Goal: Find specific page/section: Find specific page/section

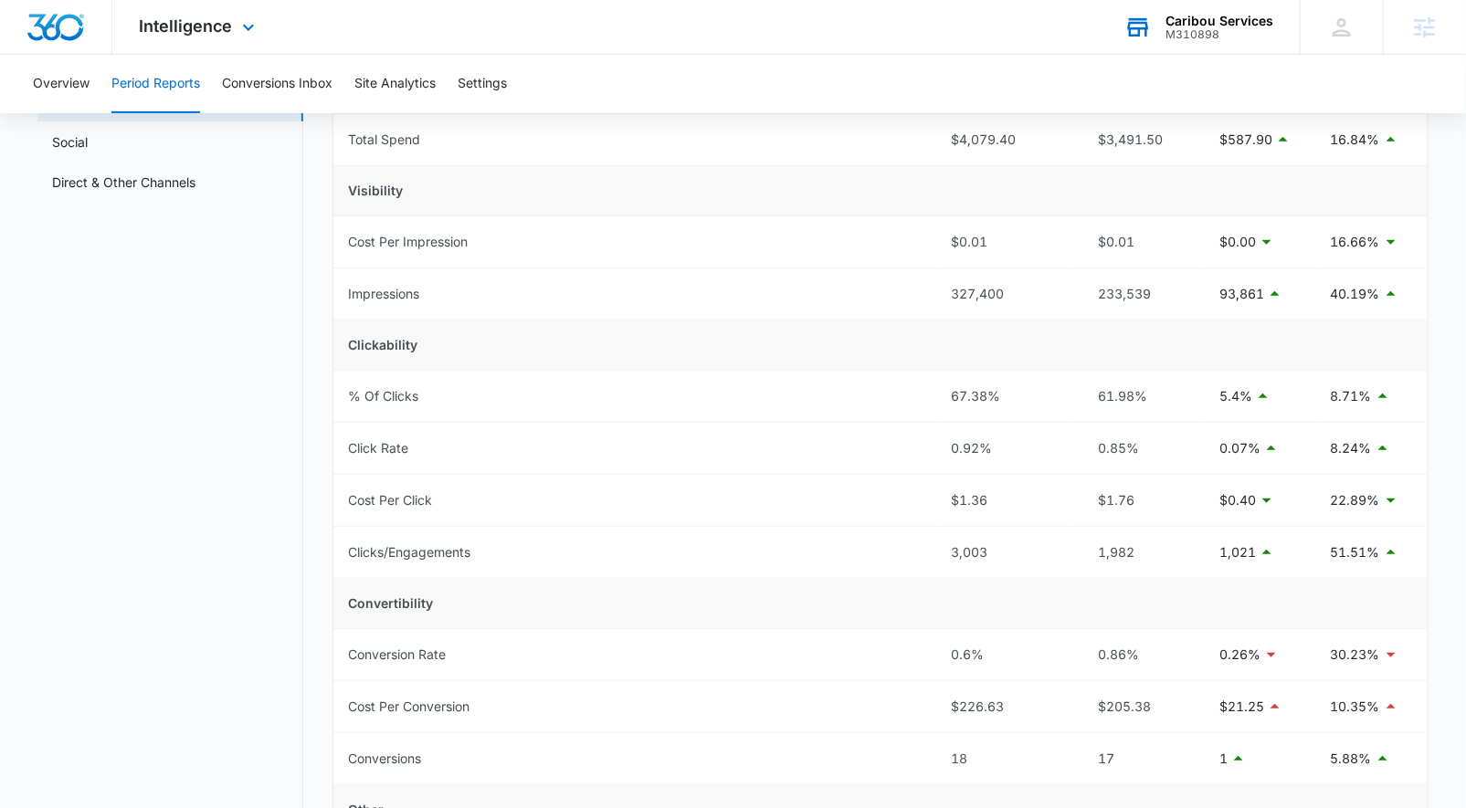
click at [1214, 6] on div "Caribou Services M310898 Your Accounts View All" at bounding box center [1198, 27] width 203 height 54
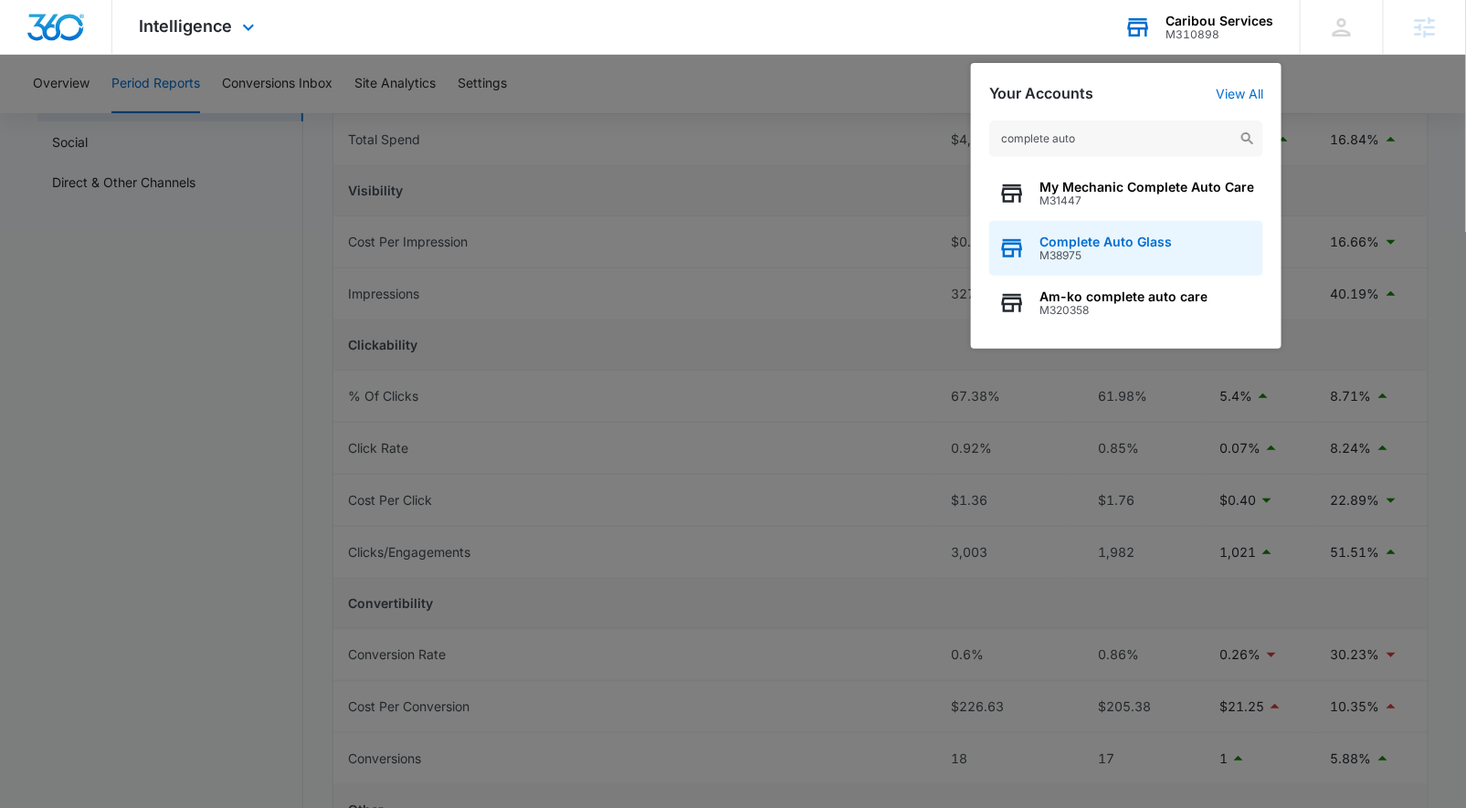
type input "complete auto"
click at [1103, 258] on span "M38975" at bounding box center [1106, 255] width 132 height 13
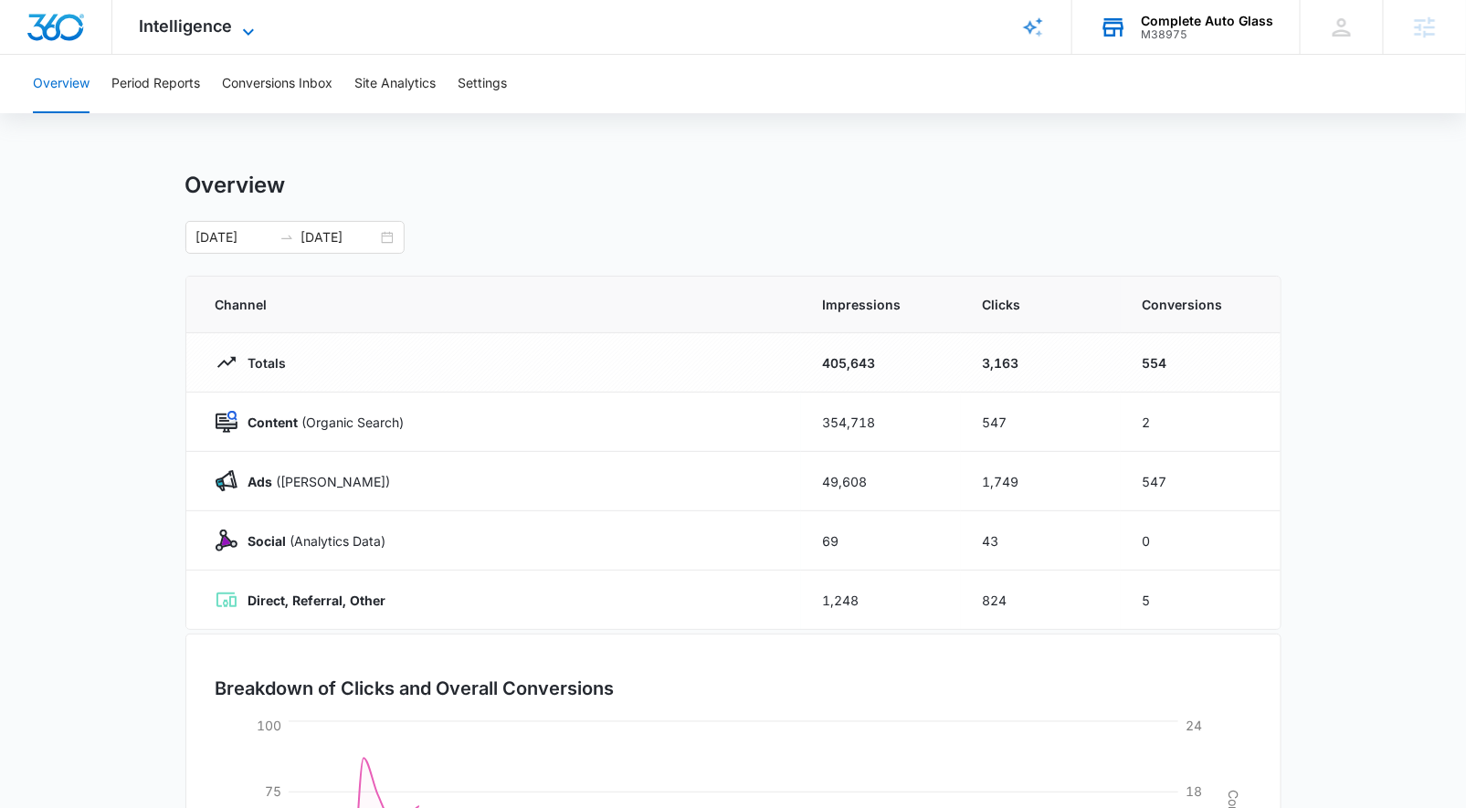
click at [187, 21] on span "Intelligence" at bounding box center [186, 25] width 93 height 19
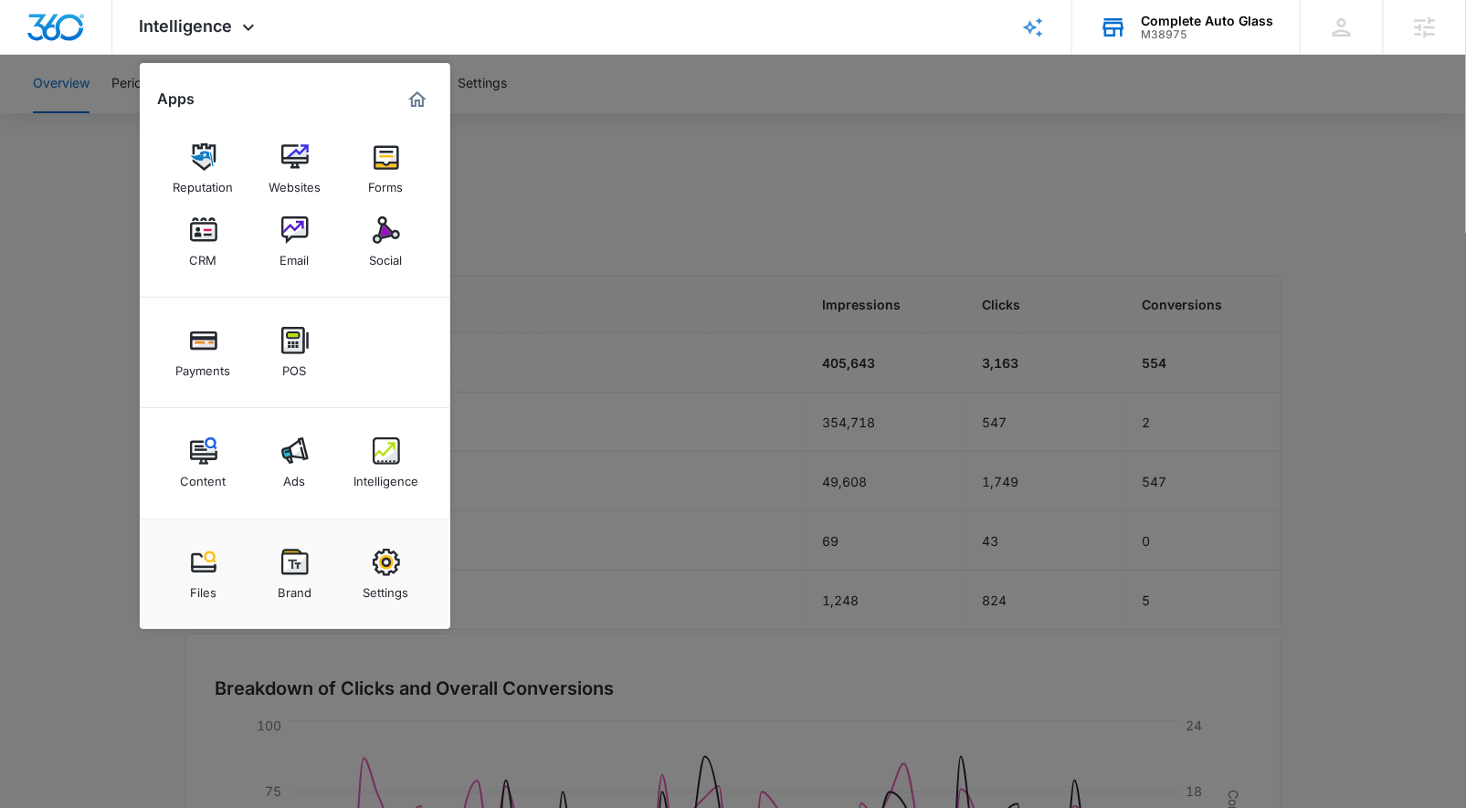
click at [375, 237] on img at bounding box center [386, 230] width 27 height 27
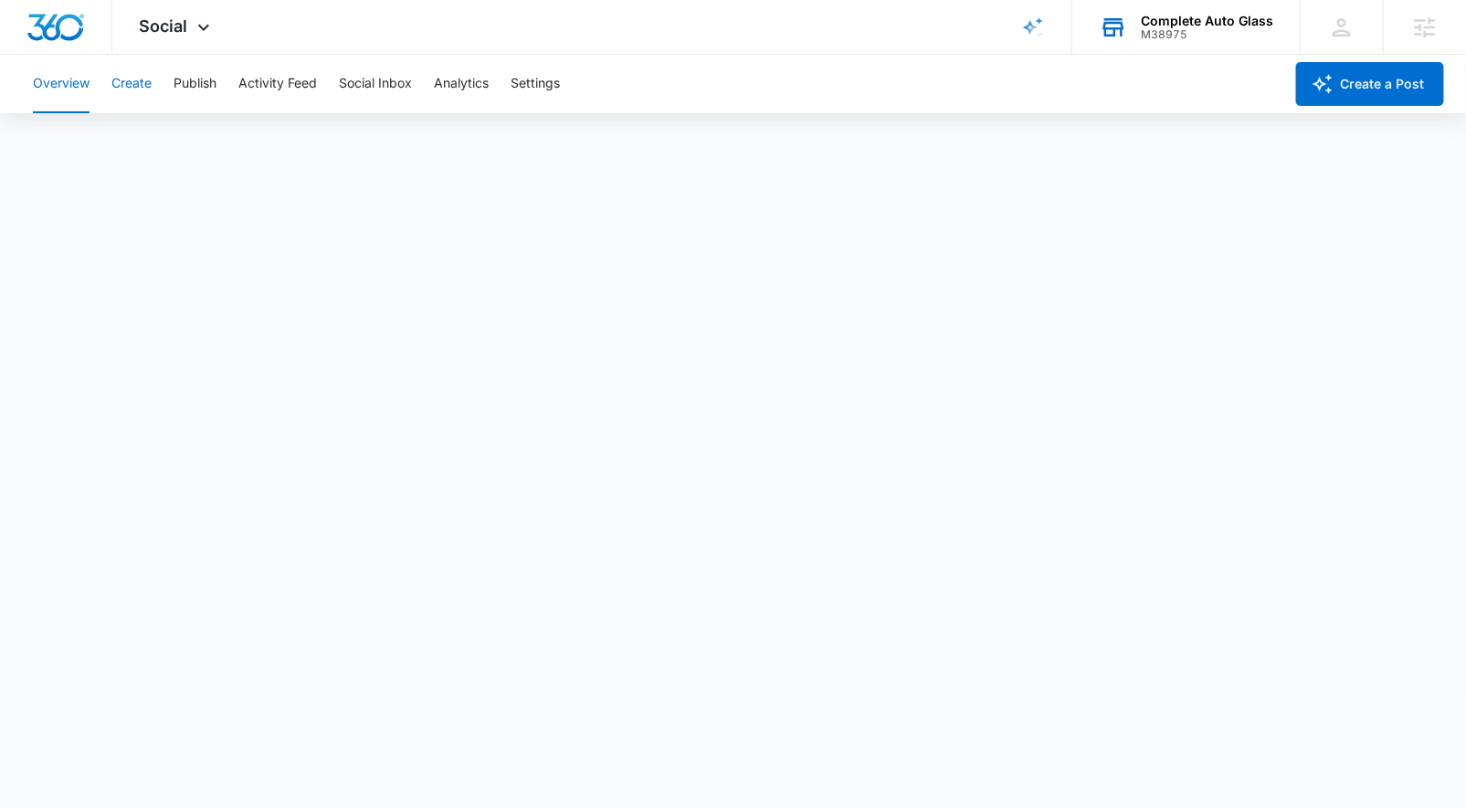
click at [125, 91] on button "Create" at bounding box center [131, 84] width 40 height 58
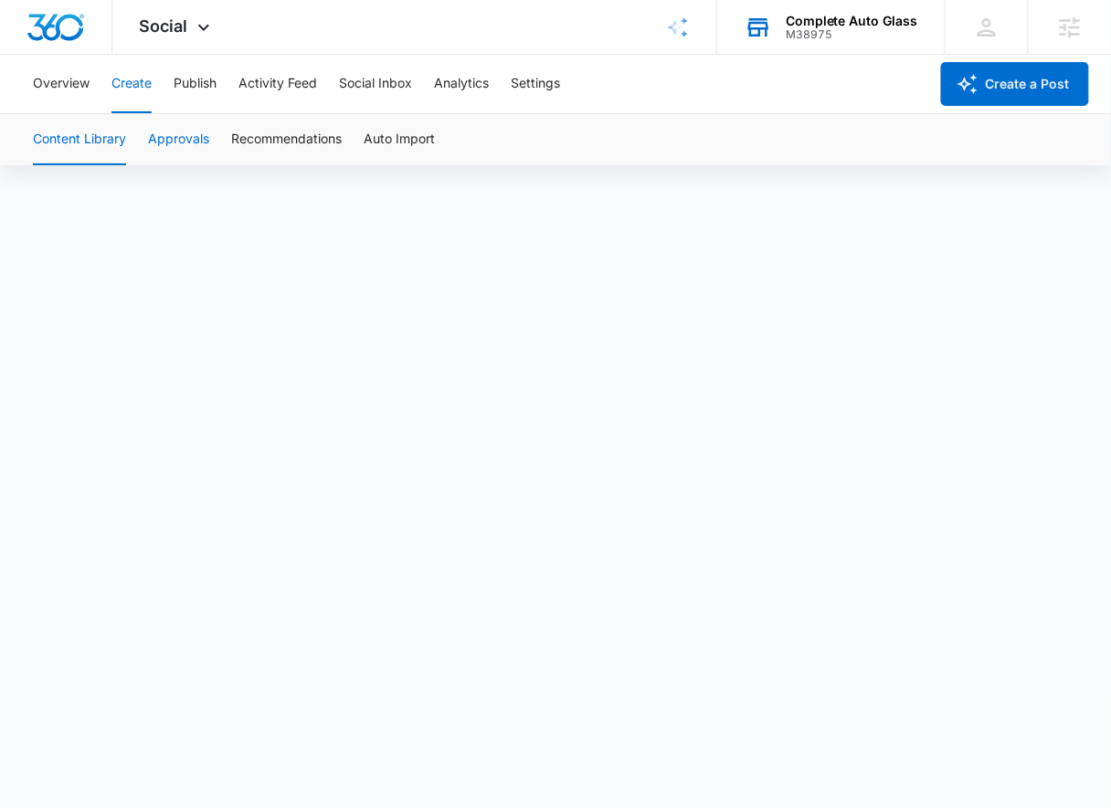
click at [187, 148] on button "Approvals" at bounding box center [178, 139] width 61 height 51
click at [84, 146] on button "Content Library" at bounding box center [79, 139] width 93 height 51
click at [178, 148] on button "Approvals" at bounding box center [178, 139] width 61 height 51
click at [84, 129] on button "Content Library" at bounding box center [79, 139] width 93 height 51
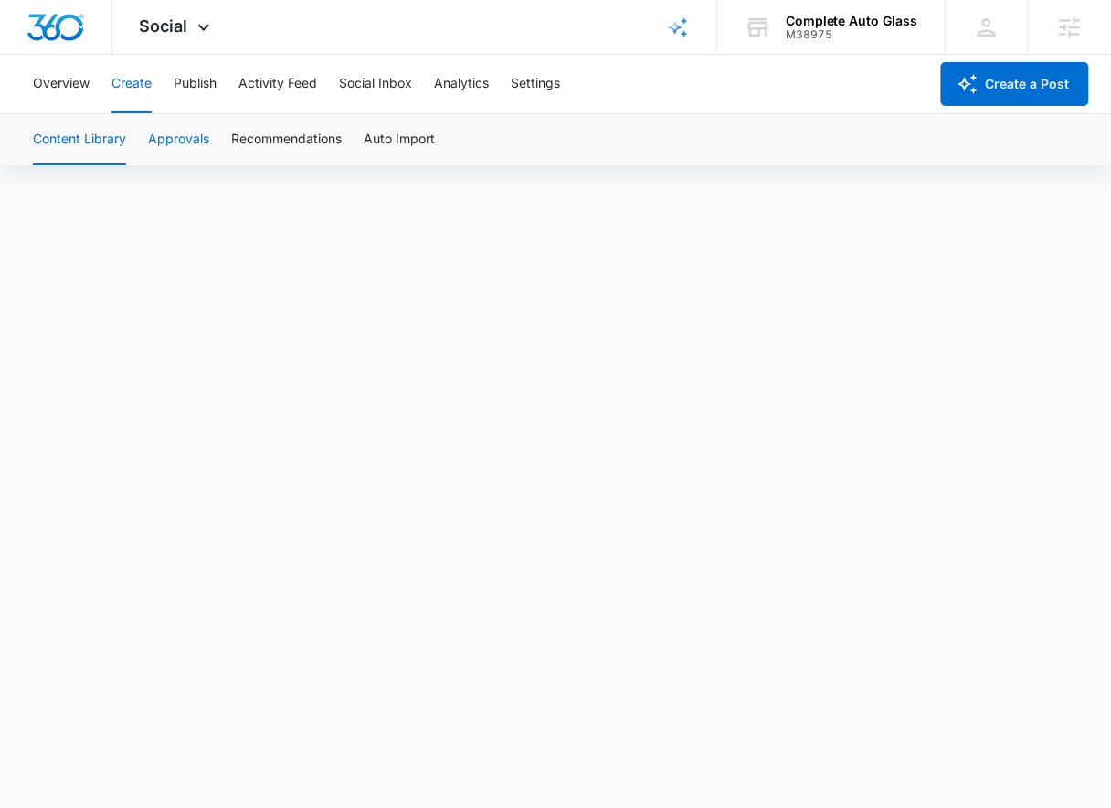
click at [172, 122] on button "Approvals" at bounding box center [178, 139] width 61 height 51
click at [101, 145] on button "Content Library" at bounding box center [79, 139] width 93 height 51
click at [157, 140] on button "Approvals" at bounding box center [178, 139] width 61 height 51
click at [195, 87] on button "Publish" at bounding box center [195, 84] width 43 height 58
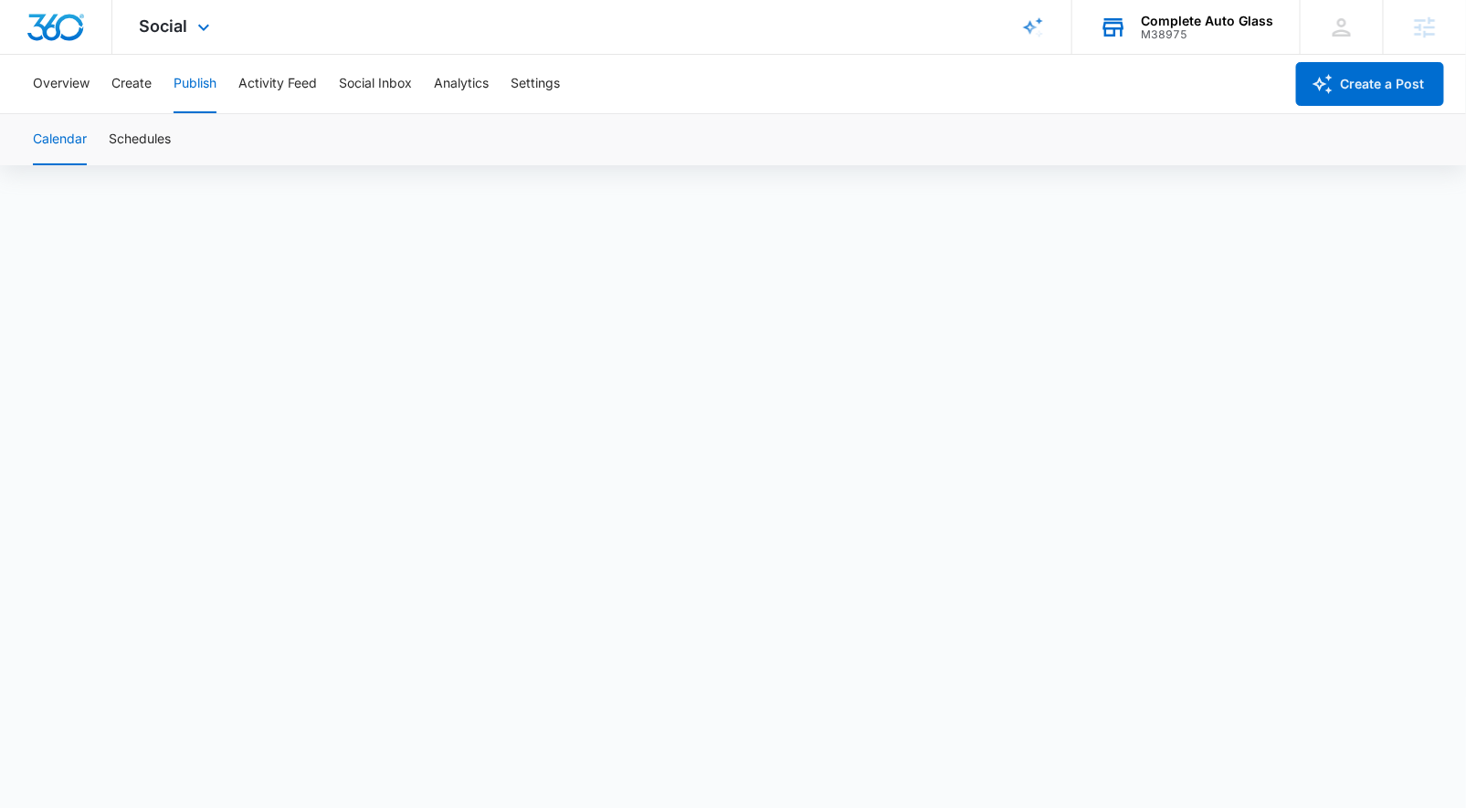
click at [1125, 22] on div "Complete Auto Glass" at bounding box center [1207, 21] width 132 height 15
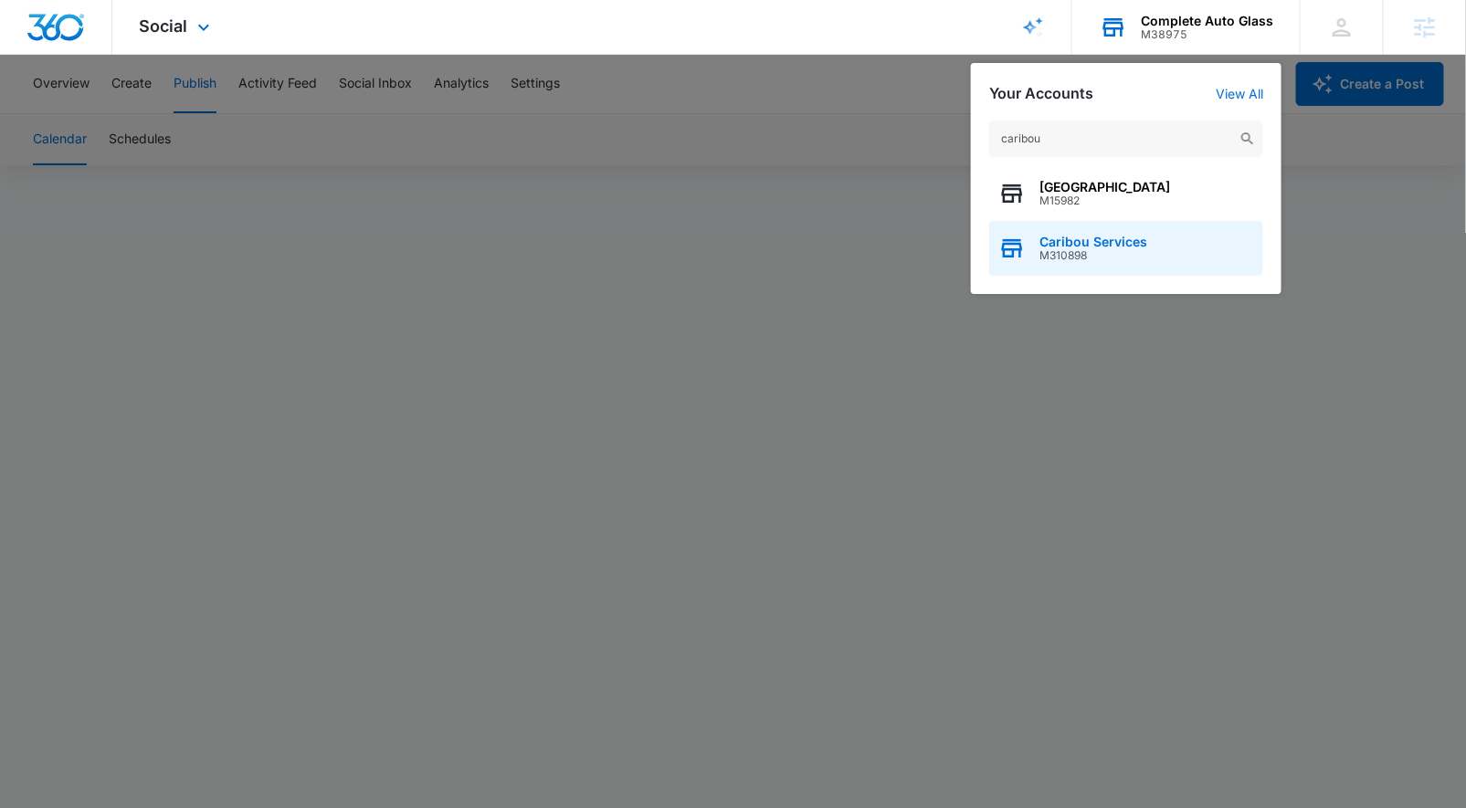
type input "caribou"
click at [1077, 262] on div "Caribou Services M310898" at bounding box center [1126, 248] width 274 height 55
